Goal: Obtain resource: Obtain resource

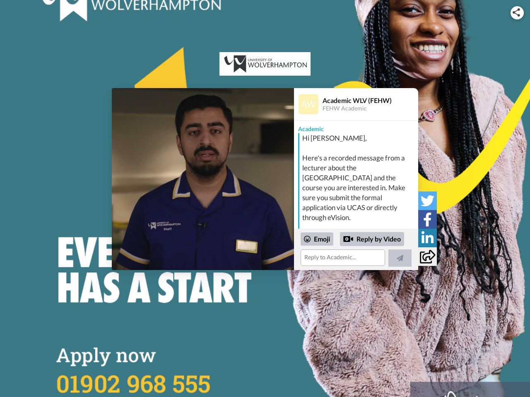
click at [517, 12] on img at bounding box center [516, 12] width 7 height 8
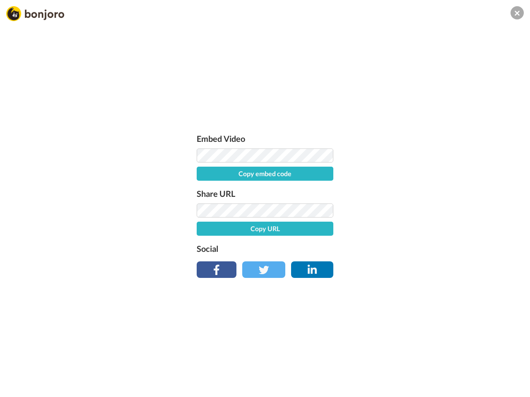
click at [203, 179] on button "Copy embed code" at bounding box center [265, 174] width 137 height 14
click at [356, 250] on div "Embed Video Embed code copied! Share URL Copy URL Social" at bounding box center [265, 243] width 530 height 397
click at [317, 239] on div "Embed Video Embed code copied! Share URL Copy URL Social" at bounding box center [265, 203] width 145 height 143
click at [372, 239] on div "Embed Video Embed code copied! Share URL Copy URL Social" at bounding box center [265, 243] width 530 height 397
click at [400, 258] on div "Embed Video Embed code copied! Share URL Copy URL Social" at bounding box center [265, 243] width 530 height 397
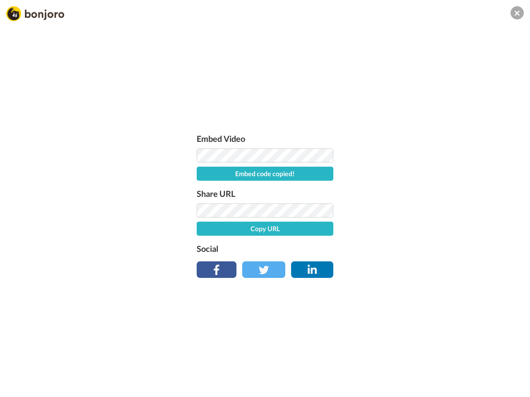
click at [427, 201] on div "Embed Video Embed code copied! Share URL Copy URL Social" at bounding box center [265, 243] width 530 height 397
click at [427, 219] on div "Embed Video Embed code copied! Share URL Copy URL Social" at bounding box center [265, 243] width 530 height 397
click at [427, 238] on div "Embed Video Embed code copied! Share URL Copy URL Social" at bounding box center [265, 243] width 530 height 397
click at [427, 257] on div "Embed Video Embed code copied! Share URL Copy URL Social" at bounding box center [265, 243] width 530 height 397
